Goal: Task Accomplishment & Management: Manage account settings

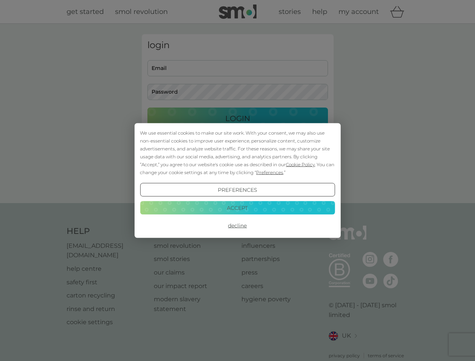
click at [300, 164] on span "Cookie Policy" at bounding box center [300, 165] width 29 height 6
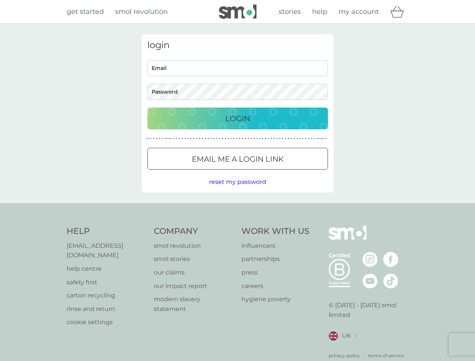
click at [269, 172] on div "login Email Password Login ● ● ● ● ● ● ● ● ● ● ● ● ● ● ● ● ● ● ● ● ● ● ● ● ● ● …" at bounding box center [238, 113] width 192 height 158
click at [237, 190] on div "login Email Password Login ● ● ● ● ● ● ● ● ● ● ● ● ● ● ● ● ● ● ● ● ● ● ● ● ● ● …" at bounding box center [238, 113] width 192 height 158
click at [237, 226] on div "Help [EMAIL_ADDRESS][DOMAIN_NAME] help centre safety first carton recycling rin…" at bounding box center [238, 292] width 342 height 133
click at [237, 208] on div "Help [EMAIL_ADDRESS][DOMAIN_NAME] help centre safety first carton recycling rin…" at bounding box center [237, 292] width 475 height 179
